Goal: Download file/media

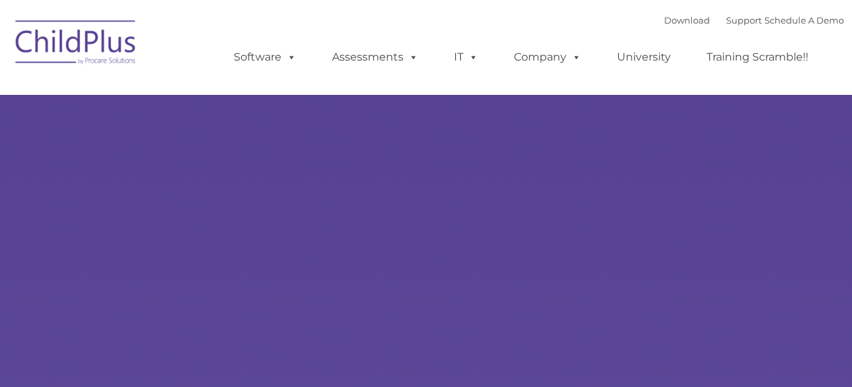
type input ""
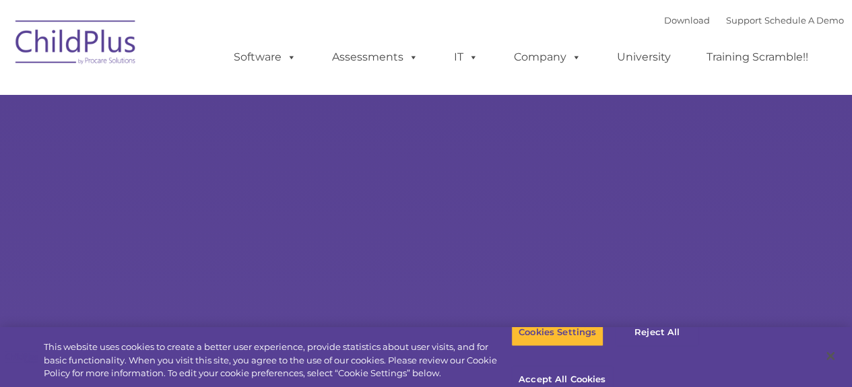
select select "MEDIUM"
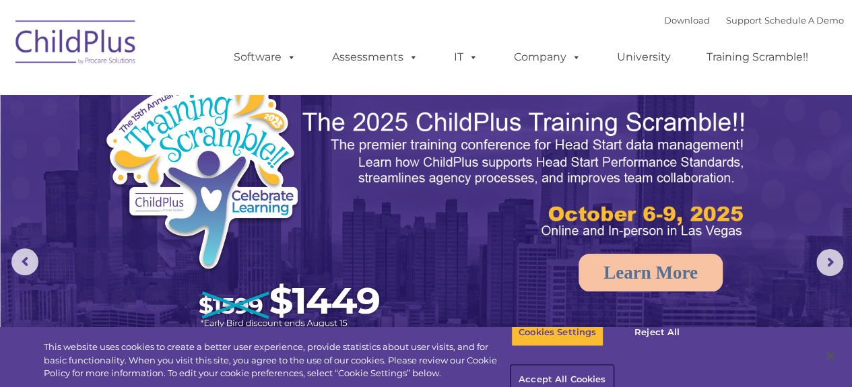
click at [613, 367] on button "Accept All Cookies" at bounding box center [562, 381] width 102 height 28
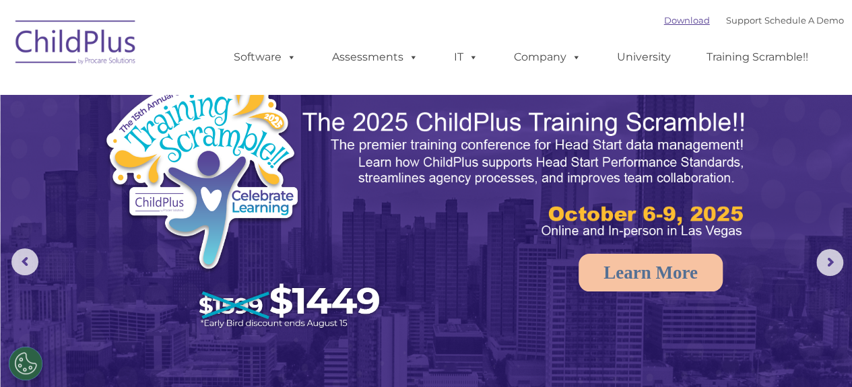
click at [667, 20] on link "Download" at bounding box center [687, 20] width 46 height 11
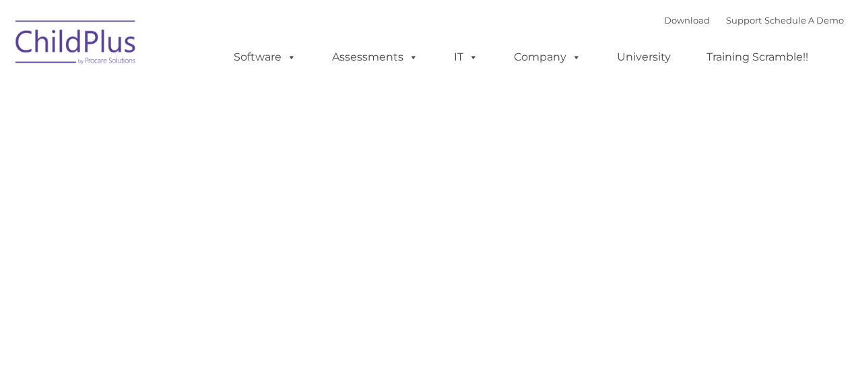
type input ""
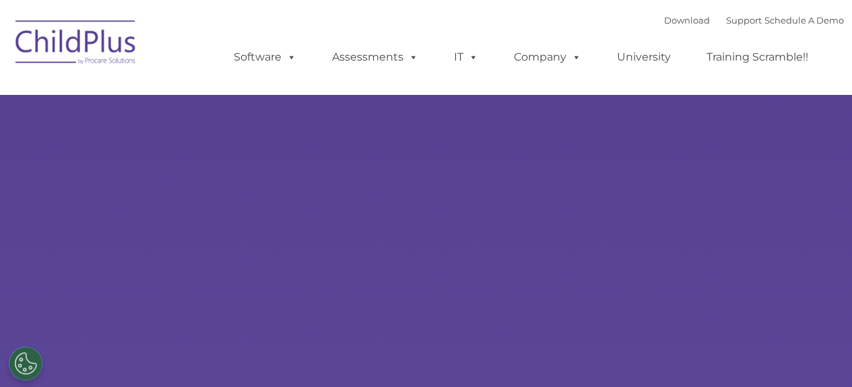
type input ""
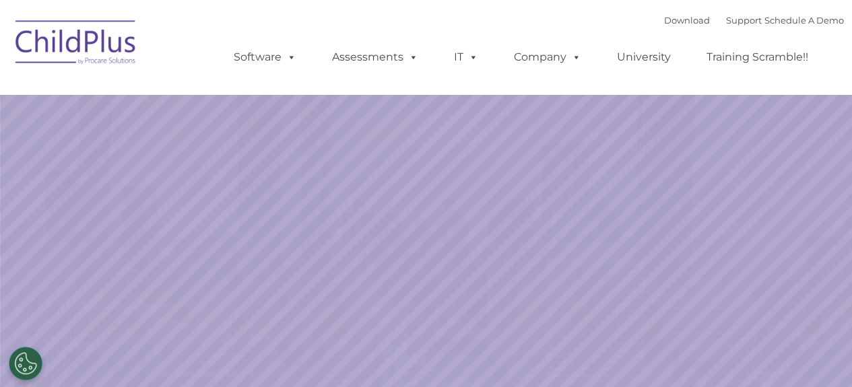
select select "MEDIUM"
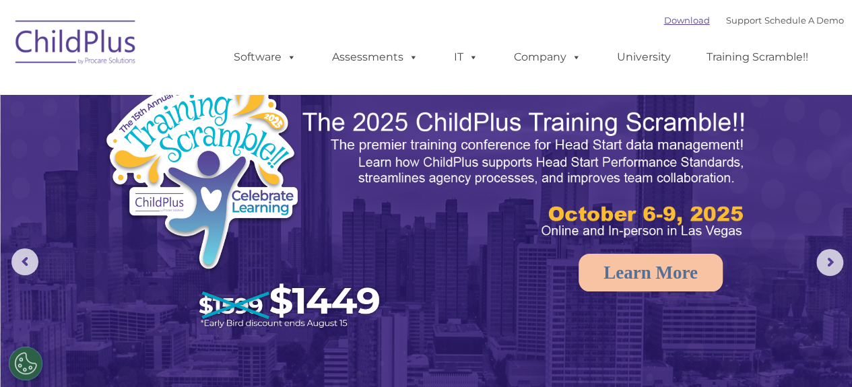
click at [664, 15] on link "Download" at bounding box center [687, 20] width 46 height 11
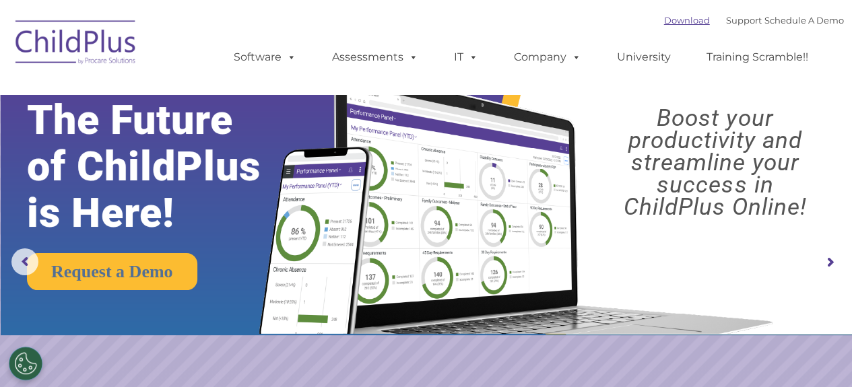
click at [666, 22] on link "Download" at bounding box center [687, 20] width 46 height 11
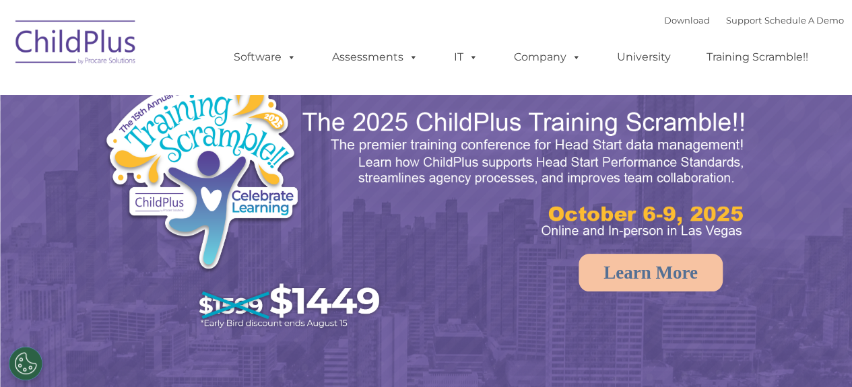
select select "MEDIUM"
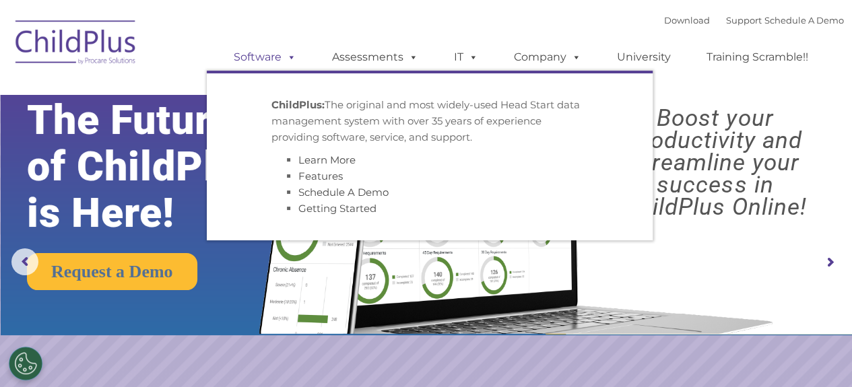
click at [253, 54] on link "Software" at bounding box center [265, 57] width 90 height 27
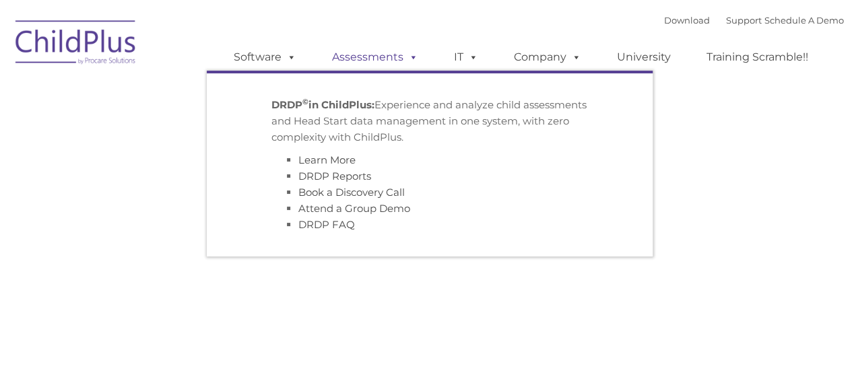
type input ""
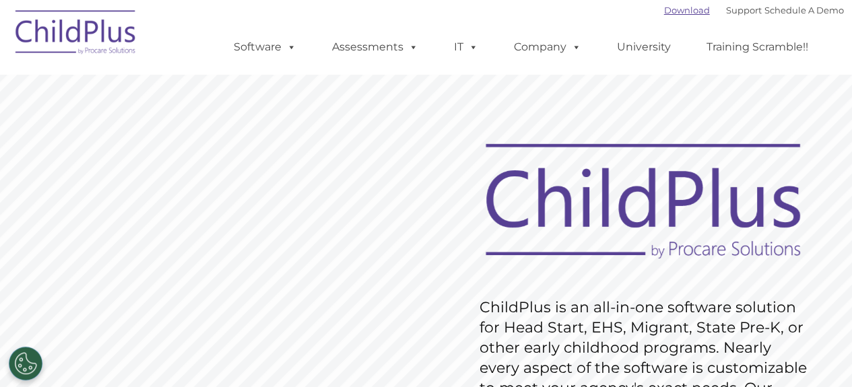
click at [664, 11] on link "Download" at bounding box center [687, 10] width 46 height 11
